Goal: Navigation & Orientation: Go to known website

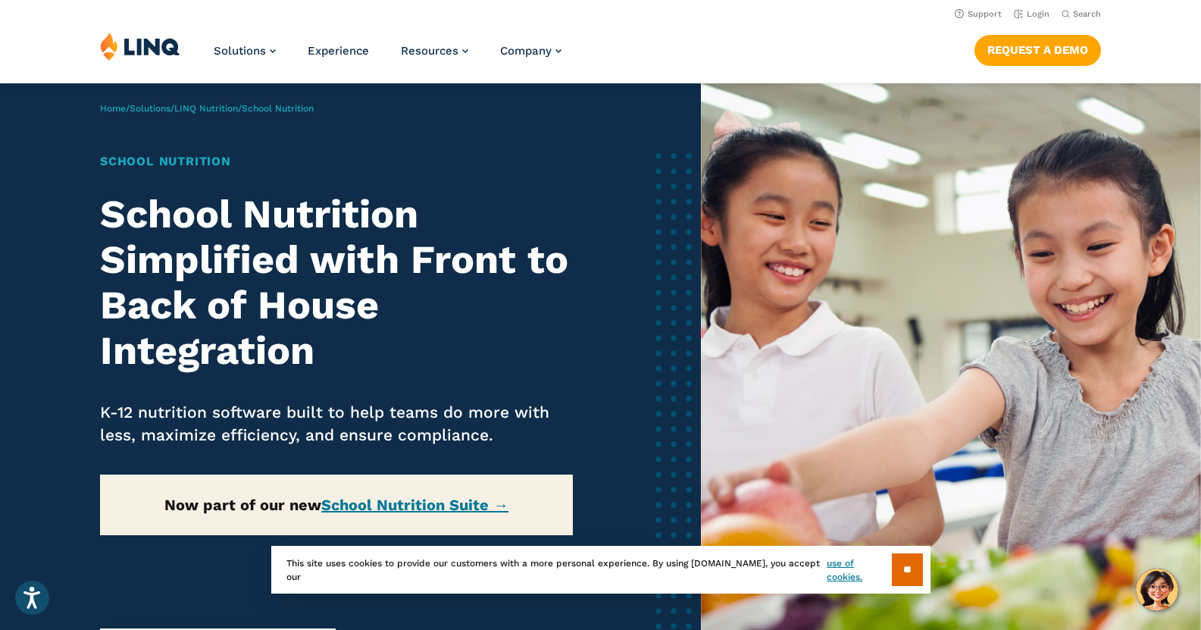
click at [150, 44] on img at bounding box center [140, 46] width 80 height 29
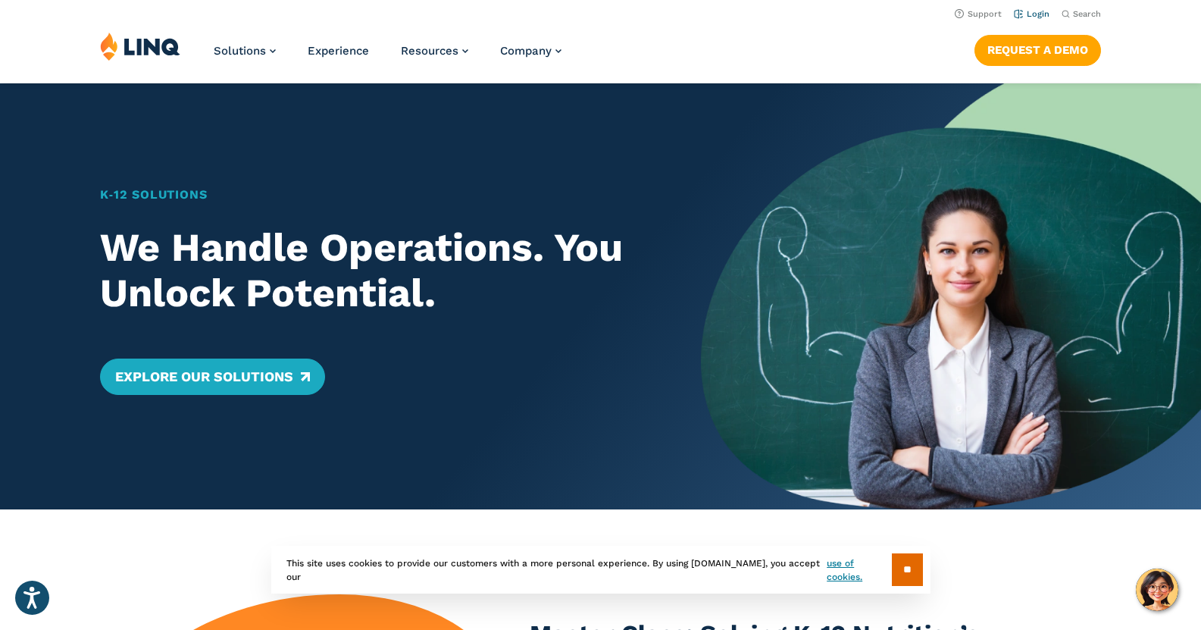
click at [1042, 8] on li "Login" at bounding box center [1032, 13] width 36 height 17
click at [1041, 10] on link "Login" at bounding box center [1032, 14] width 36 height 10
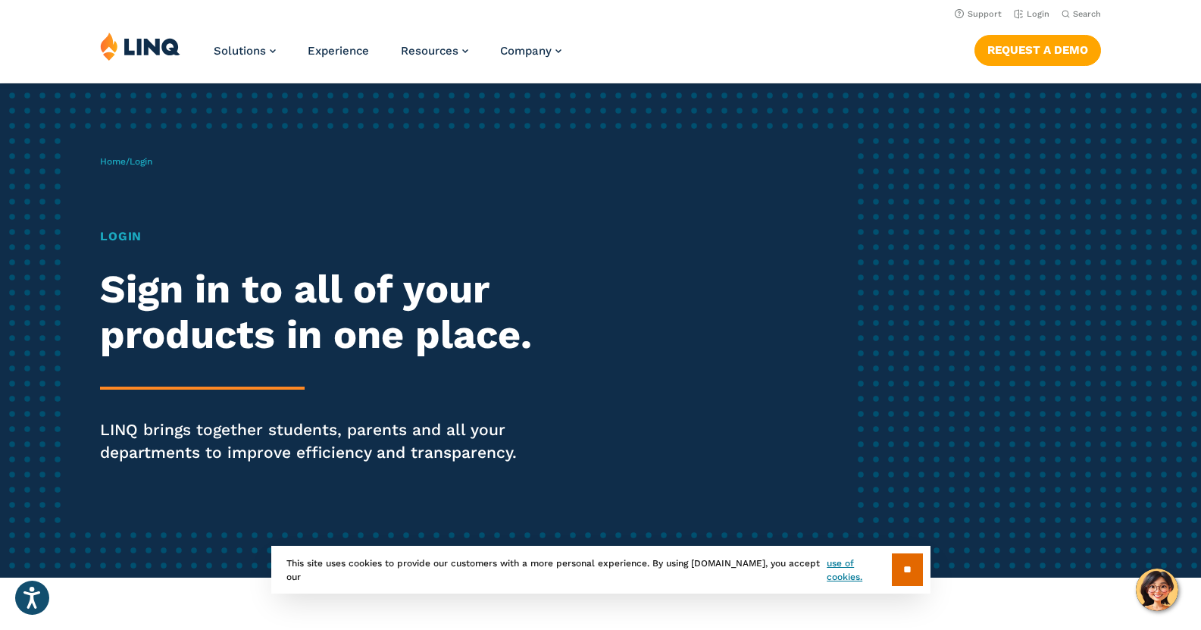
click at [147, 160] on span "Login" at bounding box center [141, 161] width 23 height 11
click at [1034, 15] on link "Login" at bounding box center [1032, 14] width 36 height 10
click at [894, 574] on input "**" at bounding box center [907, 569] width 31 height 33
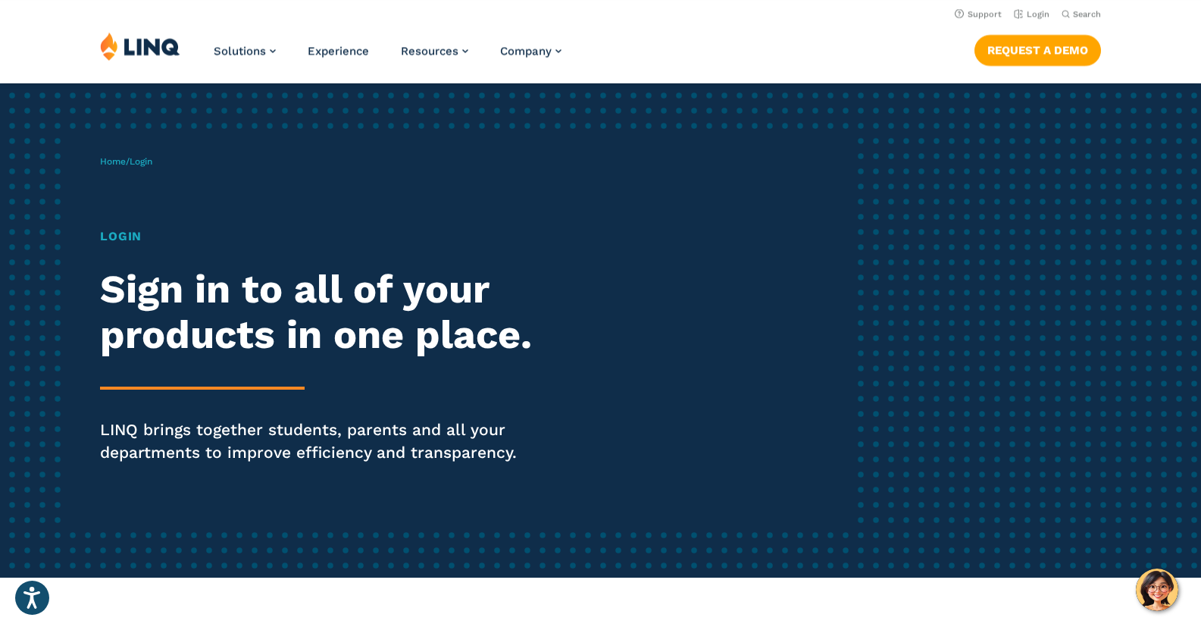
click at [168, 161] on div "Home / Login Login Sign in to all of your products in one place. LINQ brings to…" at bounding box center [475, 330] width 750 height 388
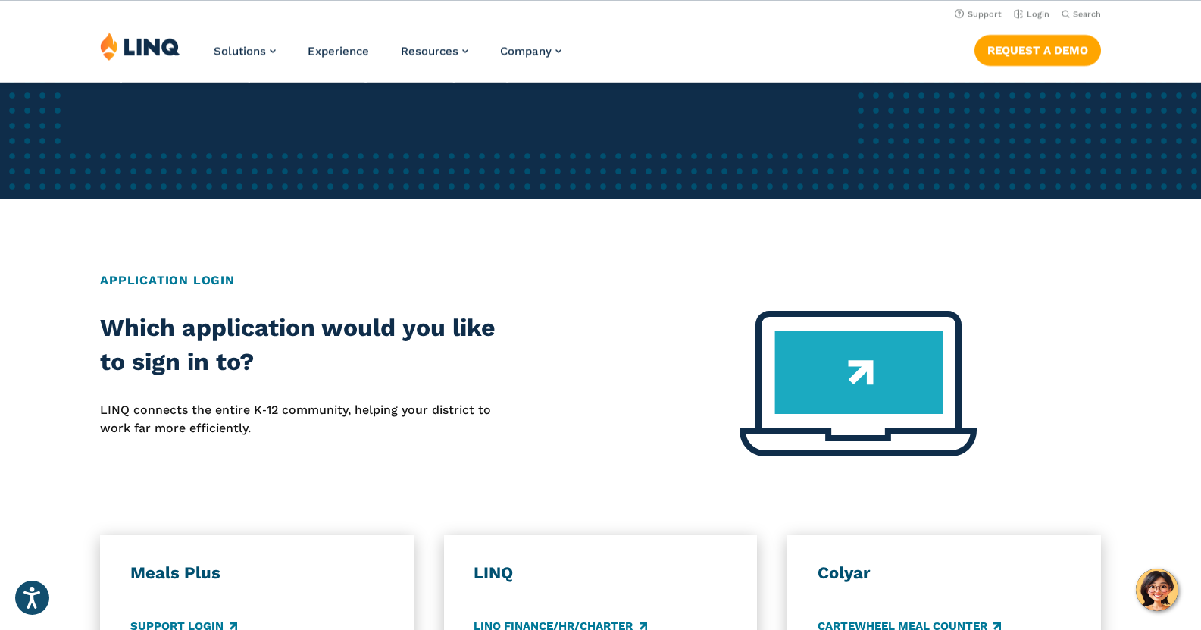
scroll to position [303, 0]
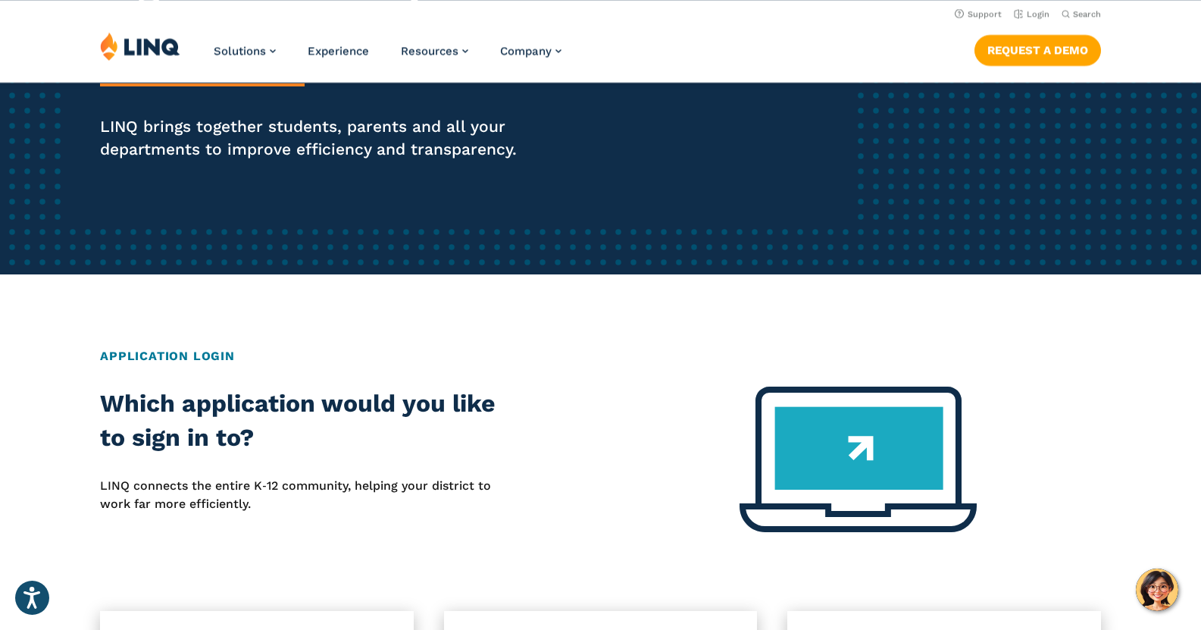
click at [130, 41] on img at bounding box center [140, 46] width 80 height 29
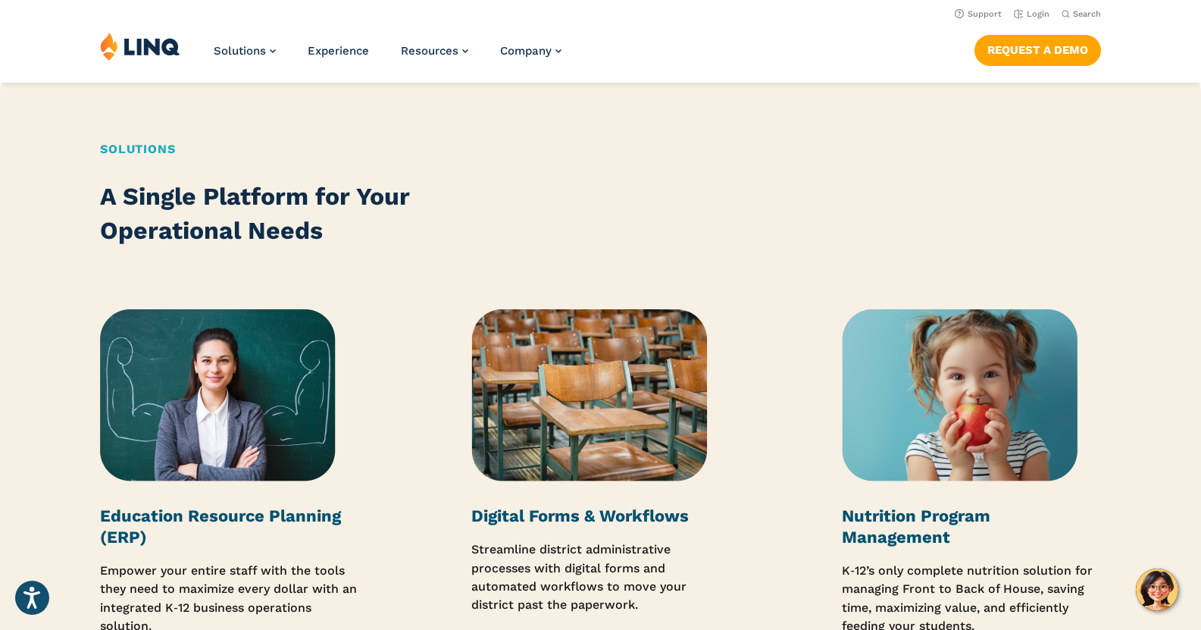
scroll to position [1213, 0]
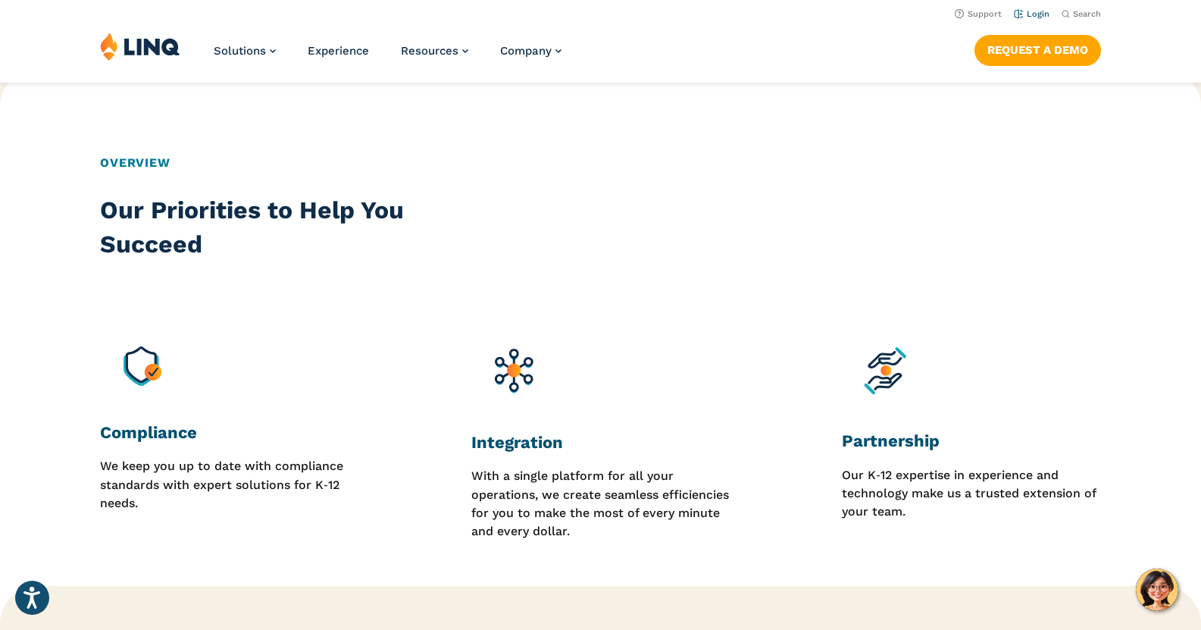
click at [1037, 14] on link "Login" at bounding box center [1032, 14] width 36 height 10
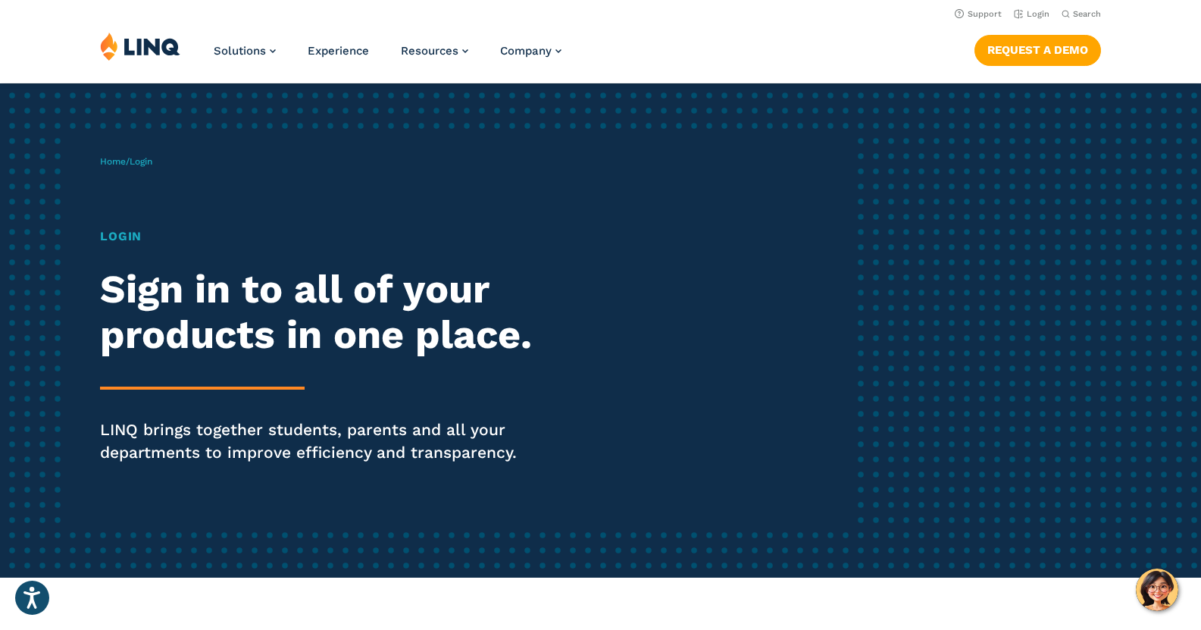
drag, startPoint x: 1167, startPoint y: 0, endPoint x: 794, endPoint y: 67, distance: 378.9
click at [794, 67] on div "Solutions Nutrition Overview NEW School Nutrition Suite School Nutrition State …" at bounding box center [600, 57] width 1201 height 50
